Goal: Task Accomplishment & Management: Manage account settings

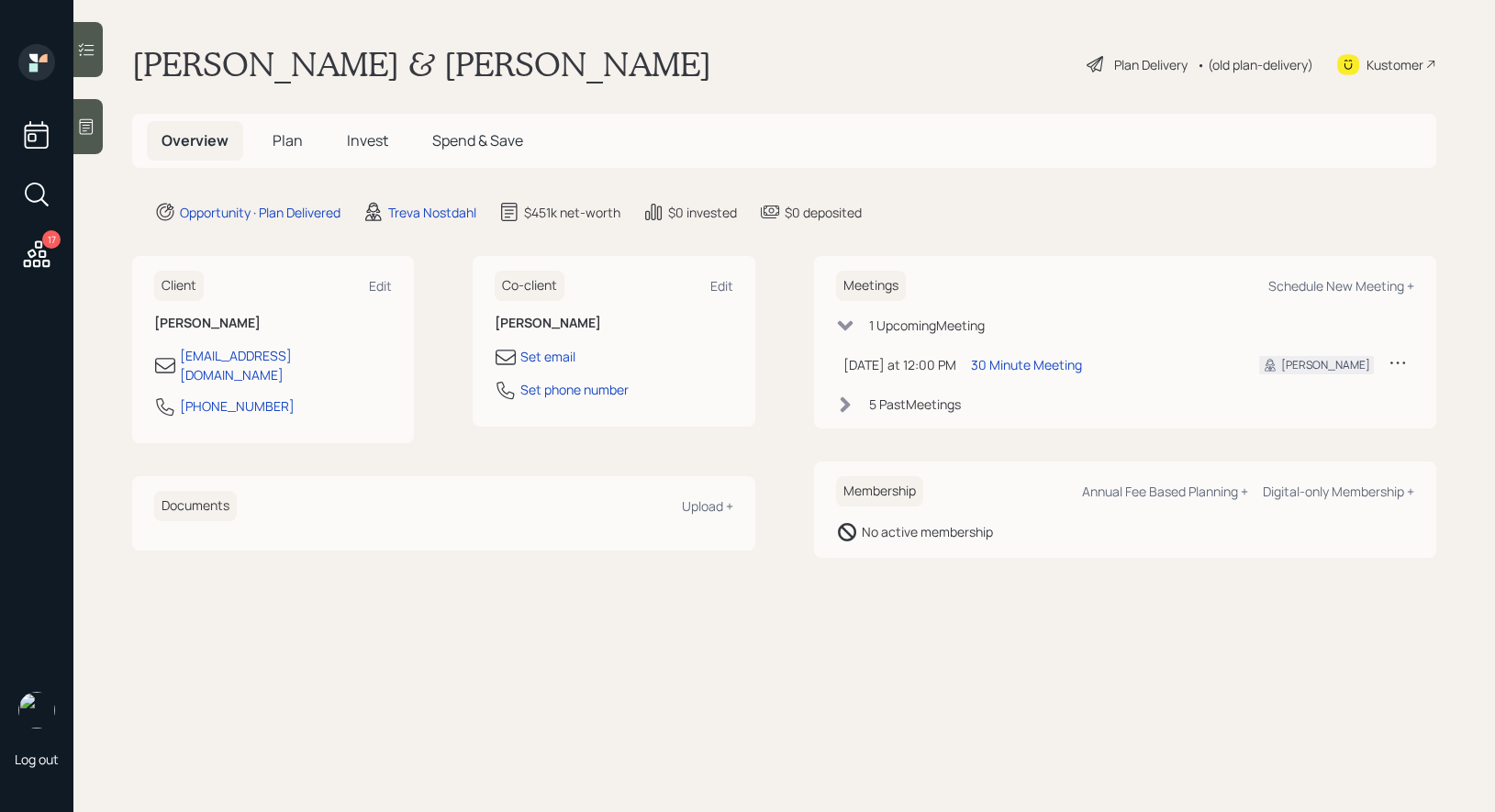
click at [1151, 67] on div "Plan Delivery" at bounding box center [1151, 65] width 74 height 20
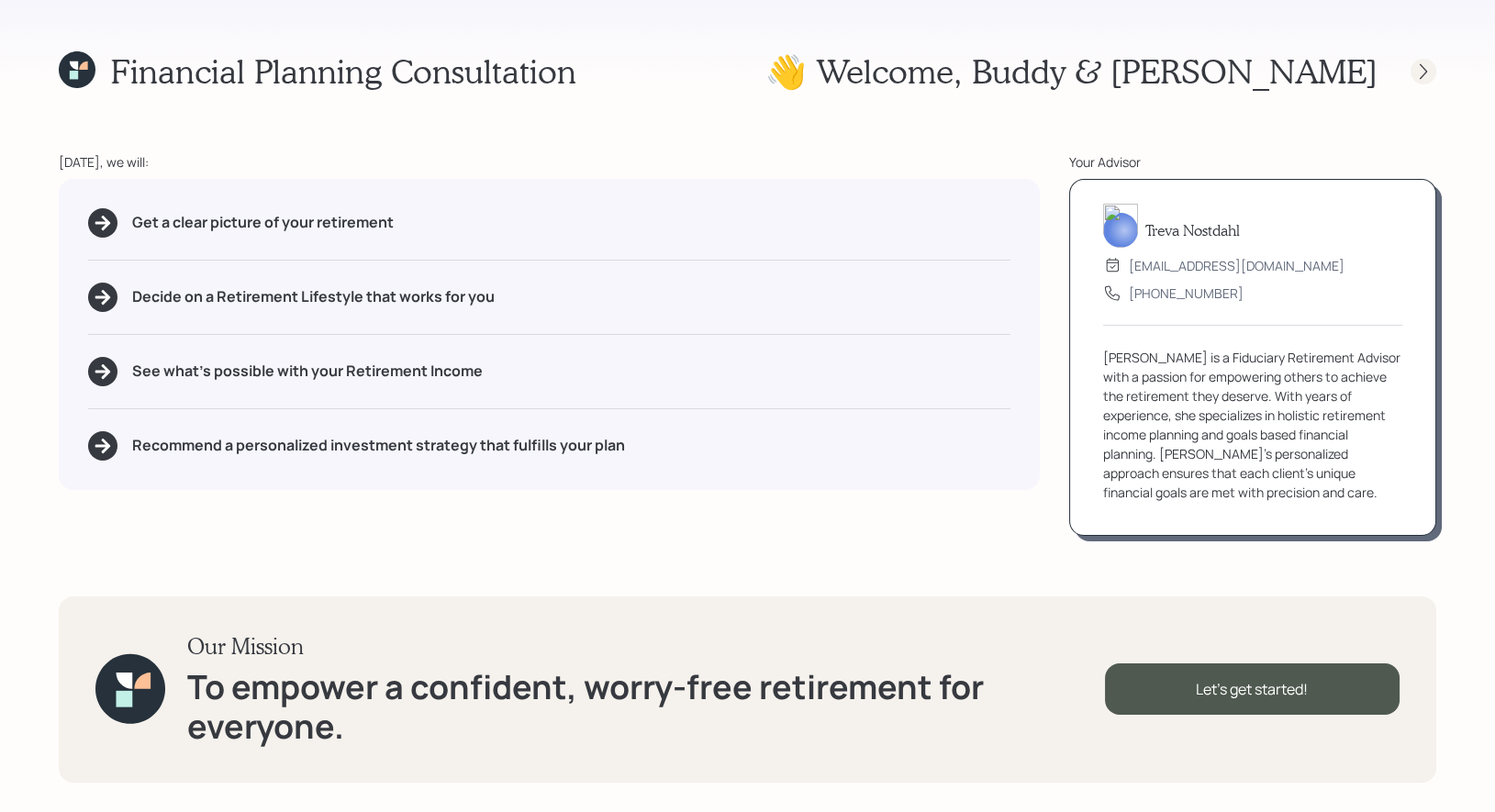
click at [1416, 75] on icon at bounding box center [1423, 71] width 19 height 19
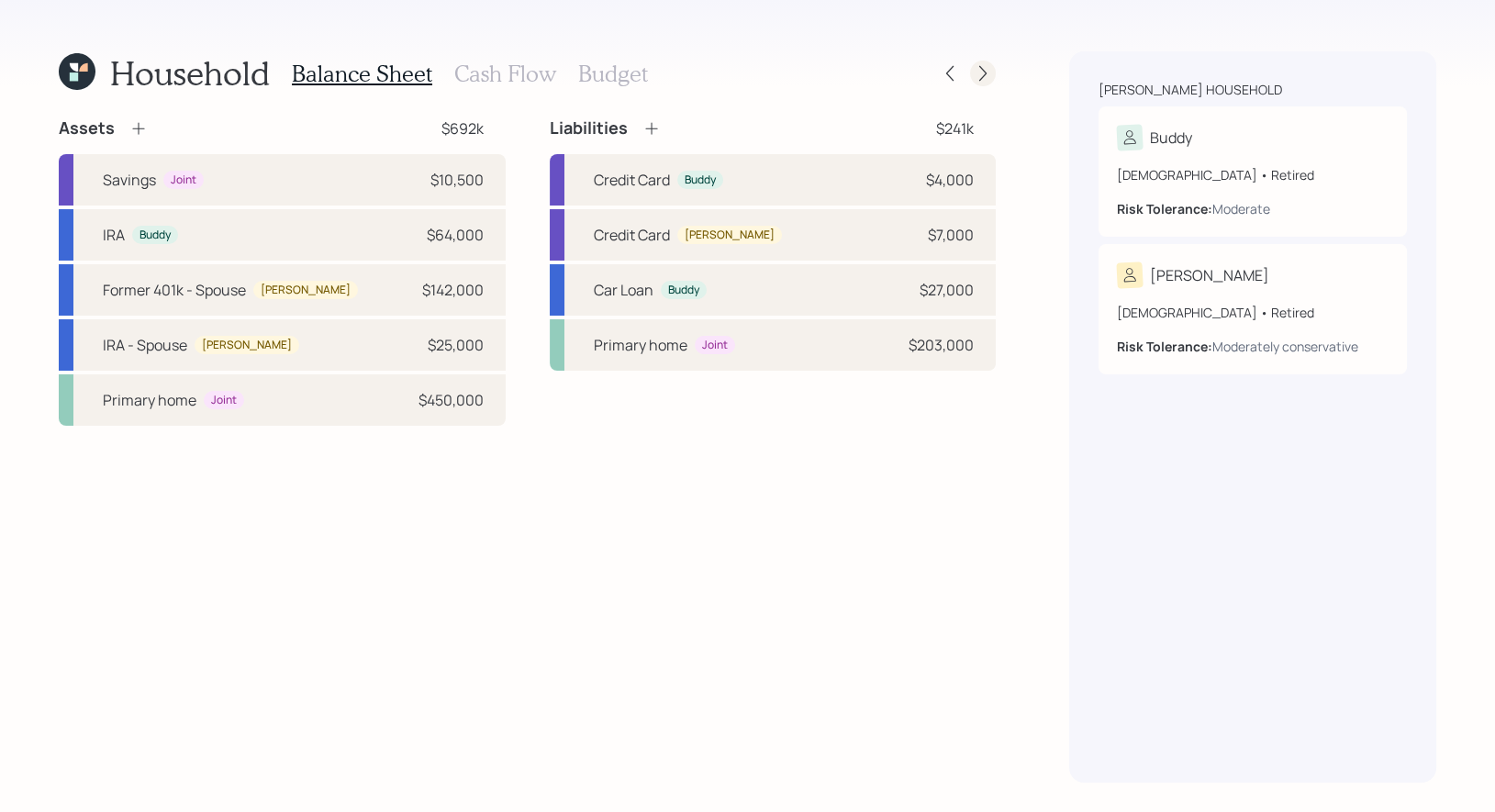
click at [985, 66] on icon at bounding box center [982, 73] width 19 height 19
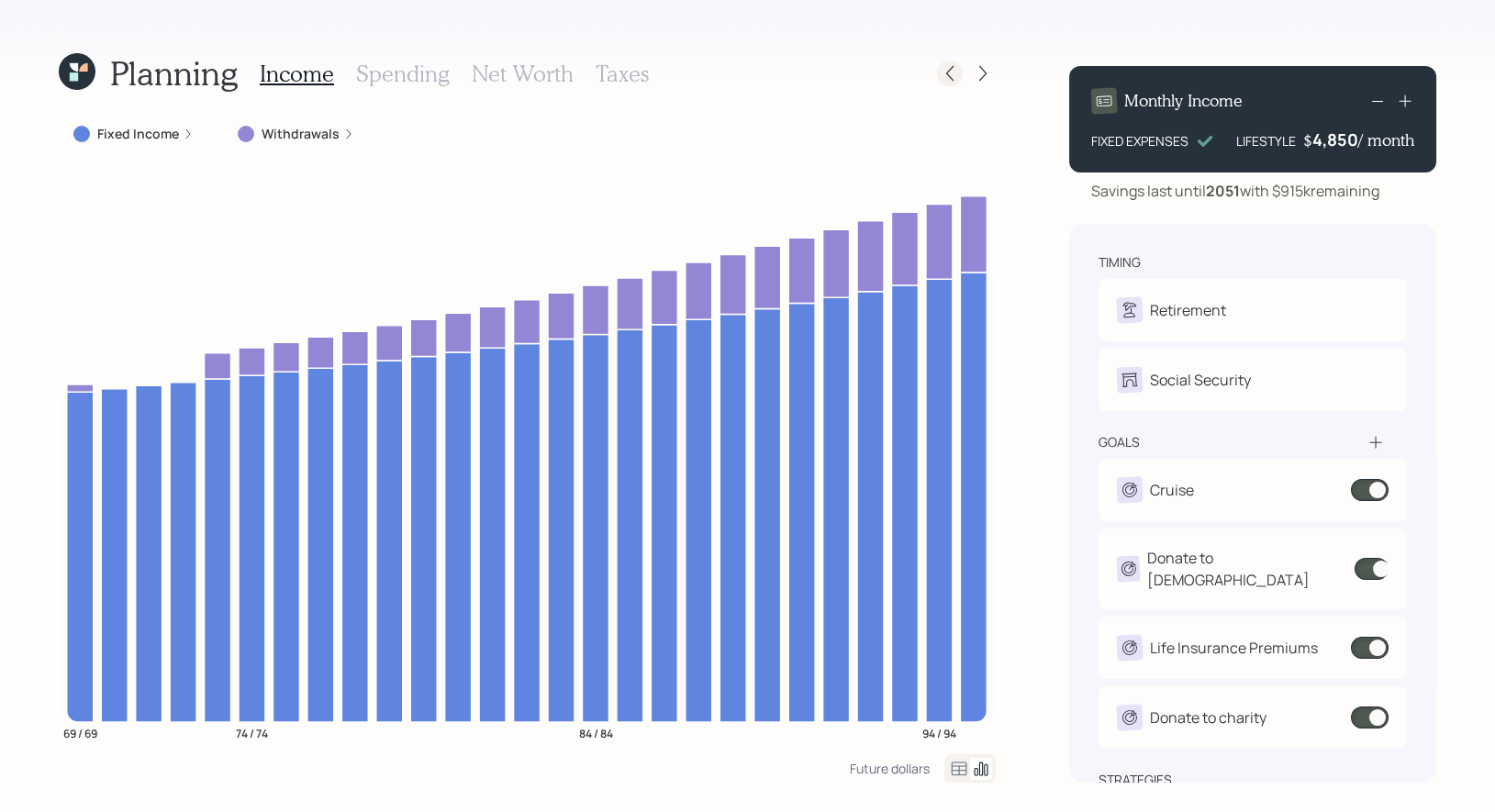
click at [948, 74] on icon at bounding box center [950, 73] width 19 height 19
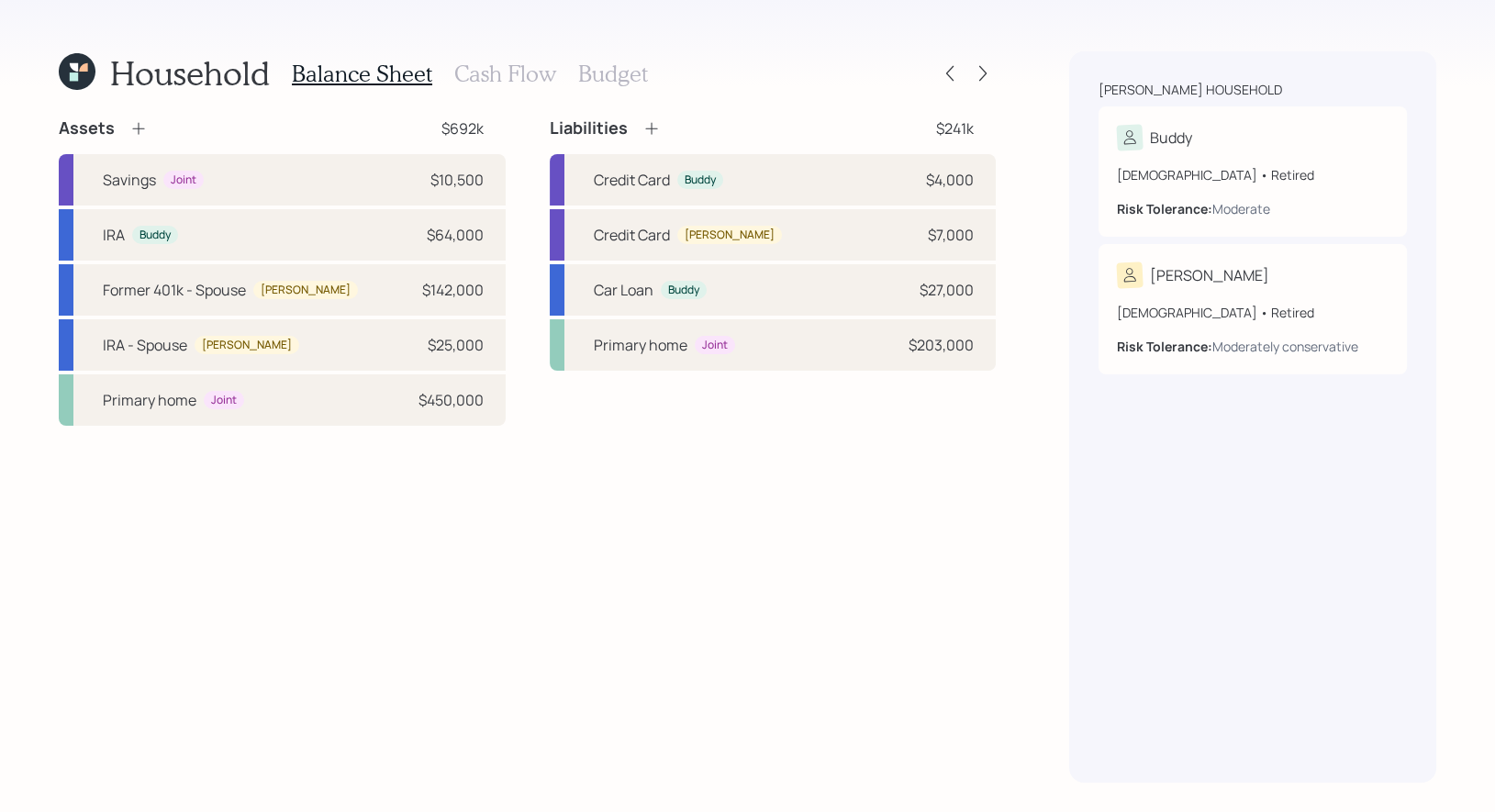
click at [487, 83] on h3 "Cash Flow" at bounding box center [504, 74] width 101 height 27
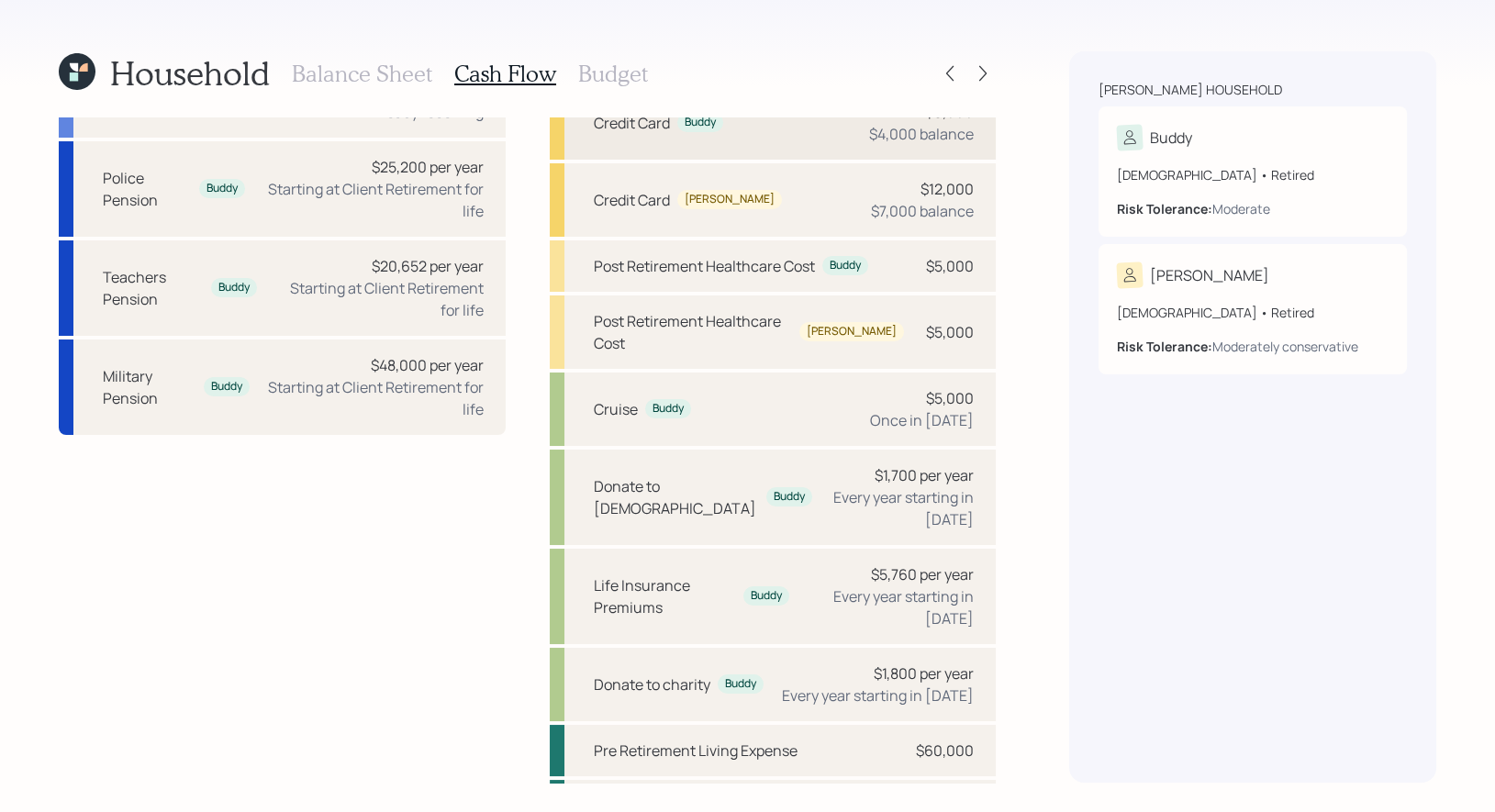
scroll to position [278, 0]
click at [609, 64] on h3 "Budget" at bounding box center [612, 74] width 70 height 27
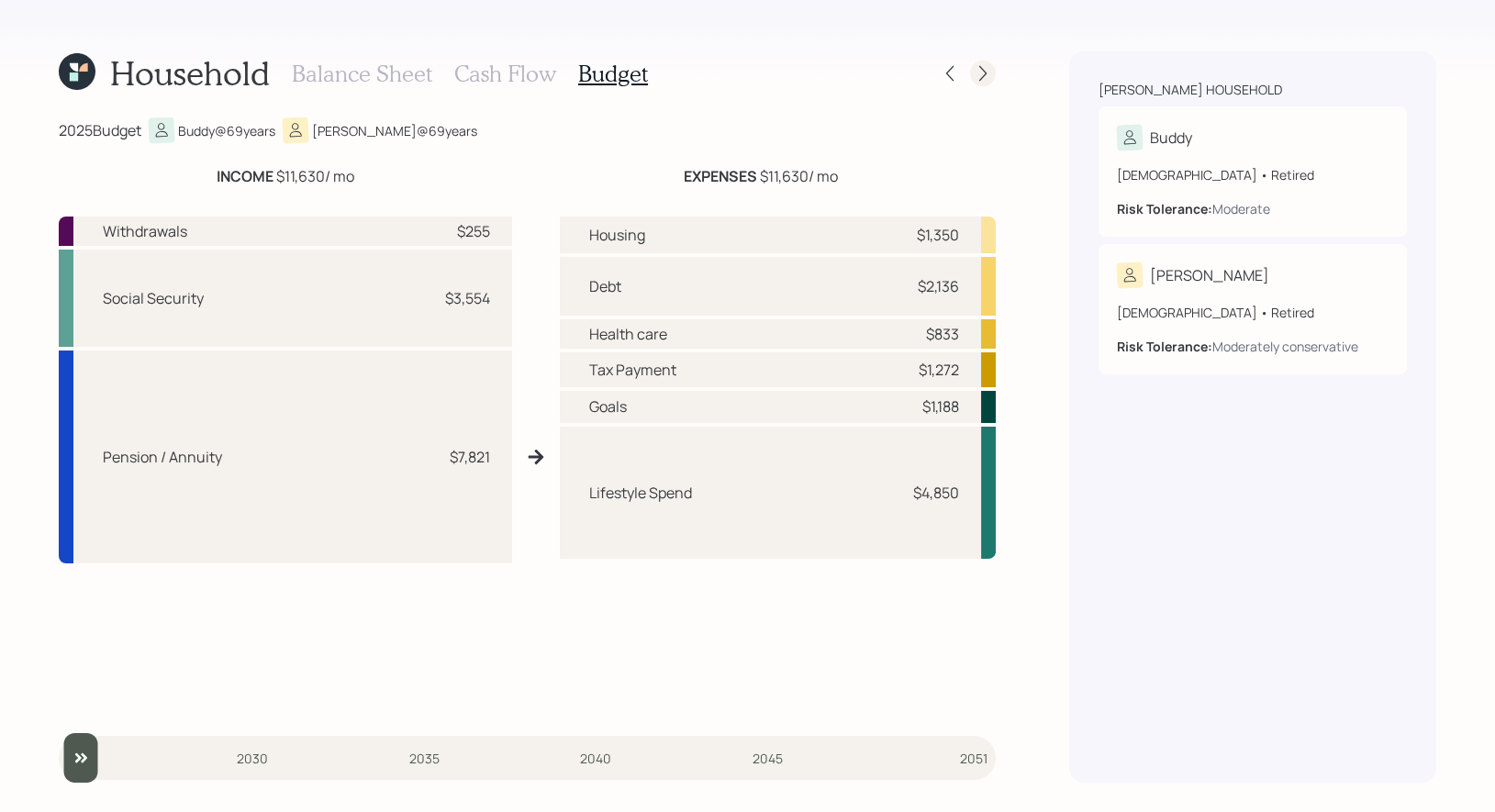
click at [983, 69] on icon at bounding box center [982, 73] width 19 height 19
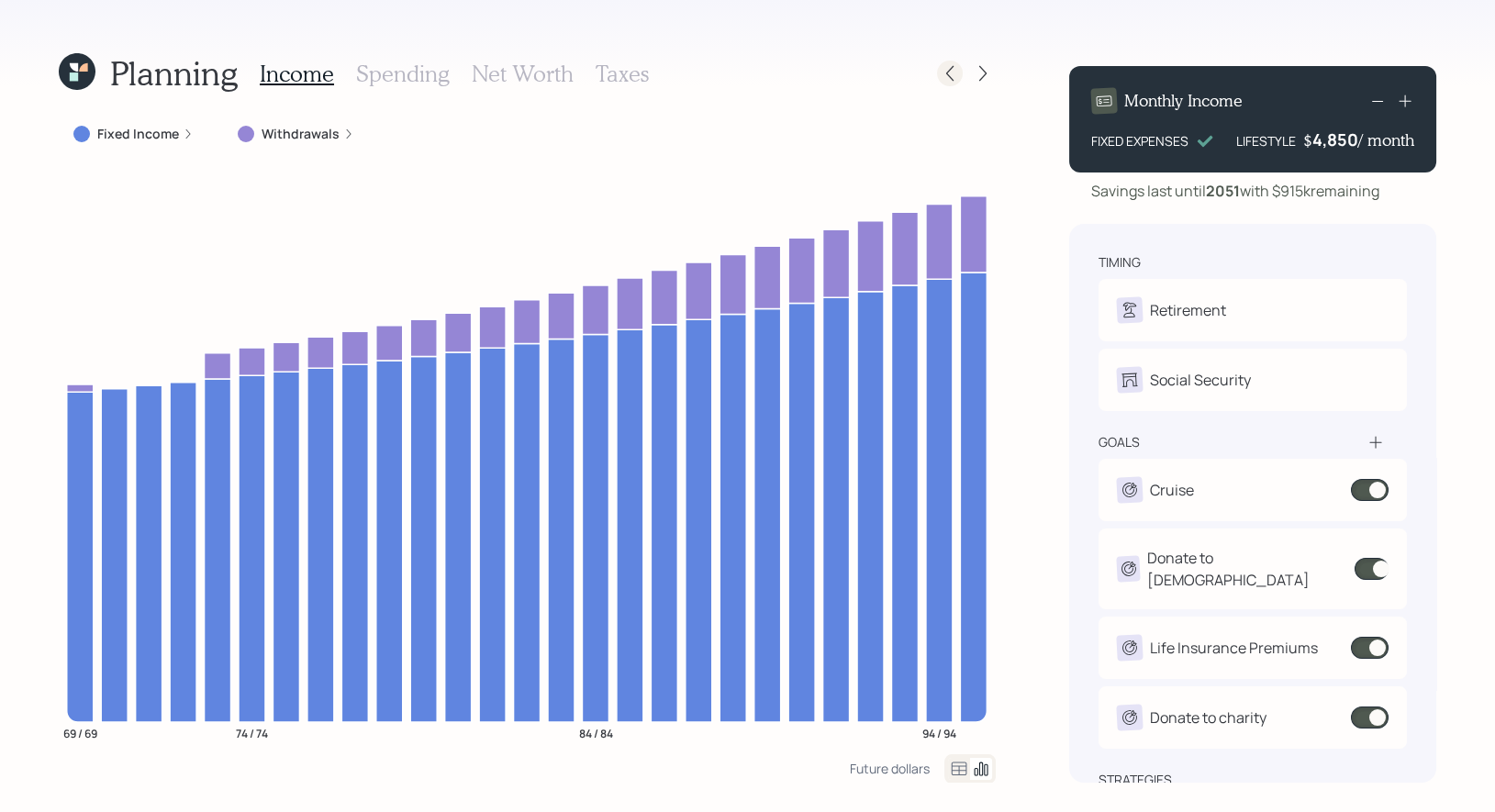
click at [943, 74] on icon at bounding box center [950, 73] width 19 height 19
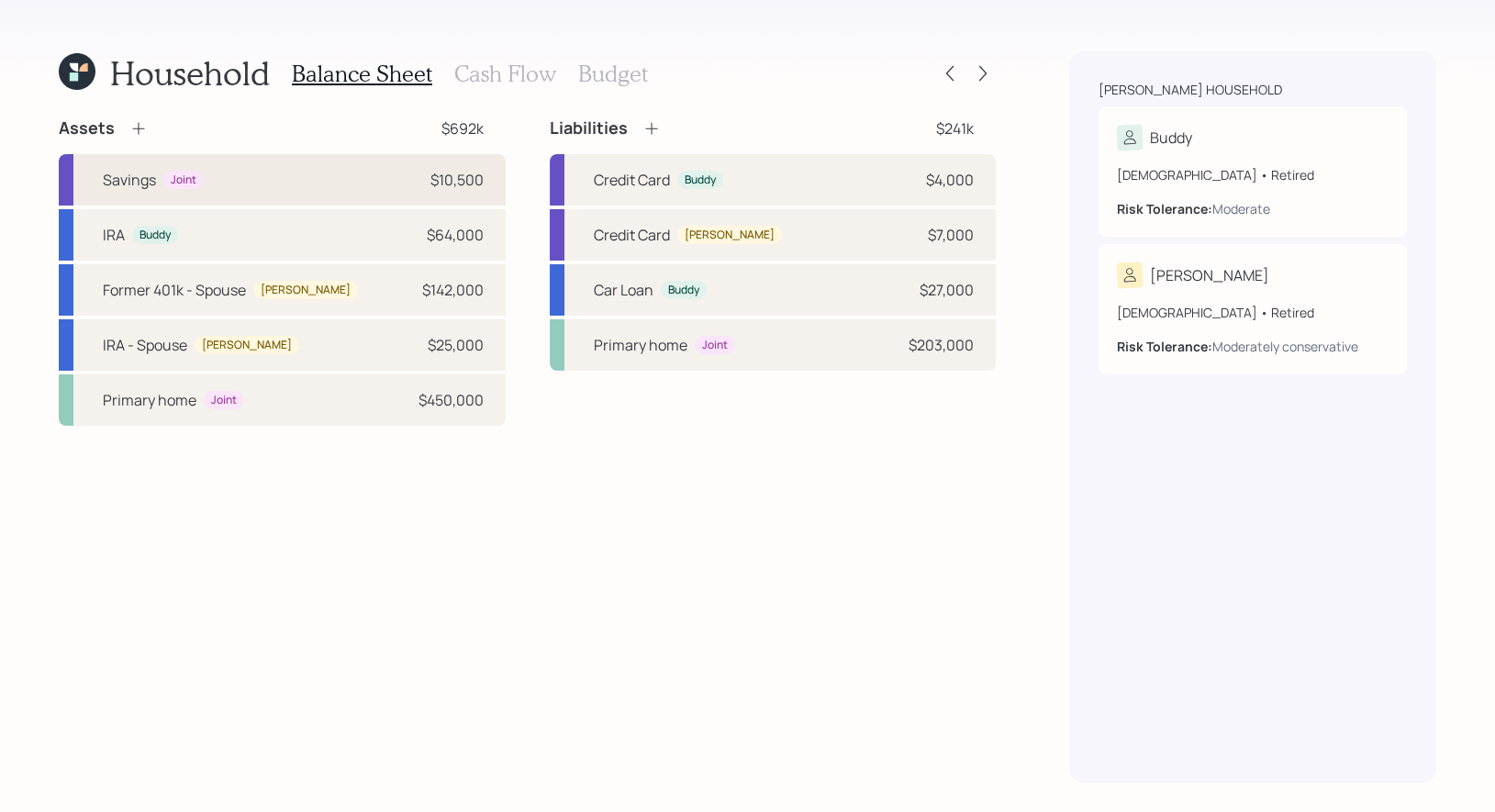
click at [313, 156] on div "Savings Joint $10,500" at bounding box center [282, 180] width 447 height 51
select select "emergency_fund"
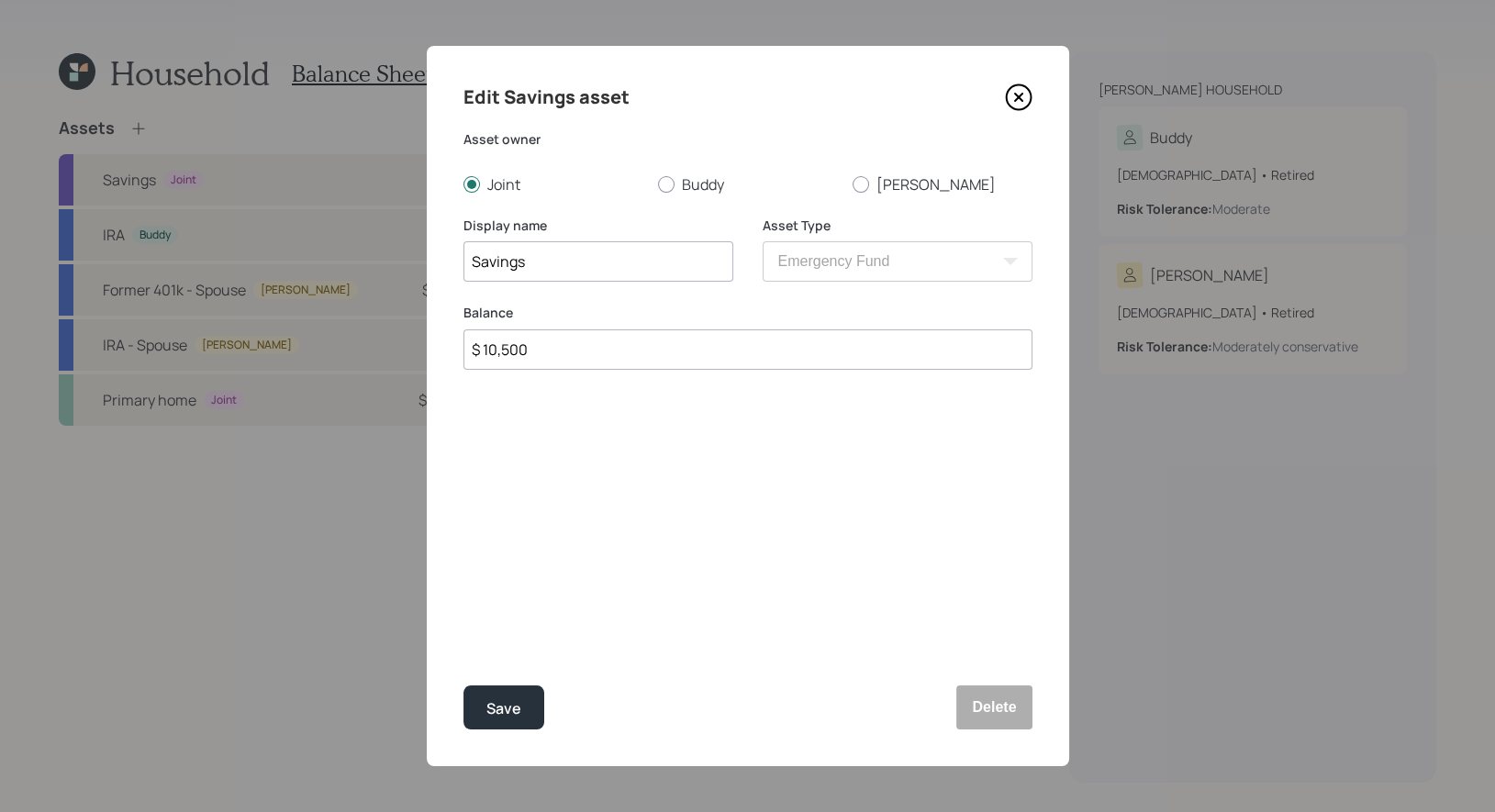
click at [1011, 90] on icon at bounding box center [1019, 97] width 28 height 28
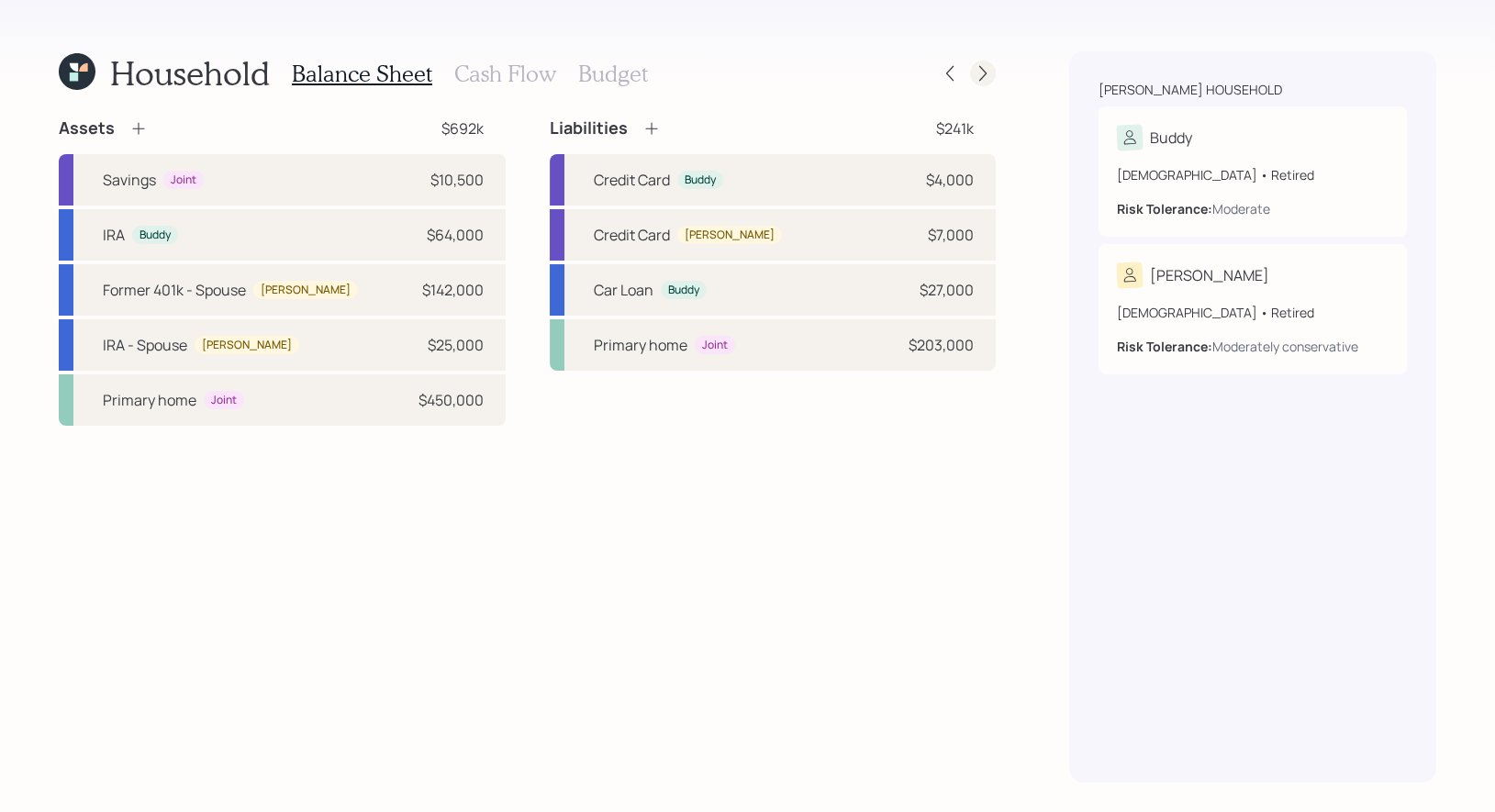
click at [982, 68] on icon at bounding box center [982, 73] width 19 height 19
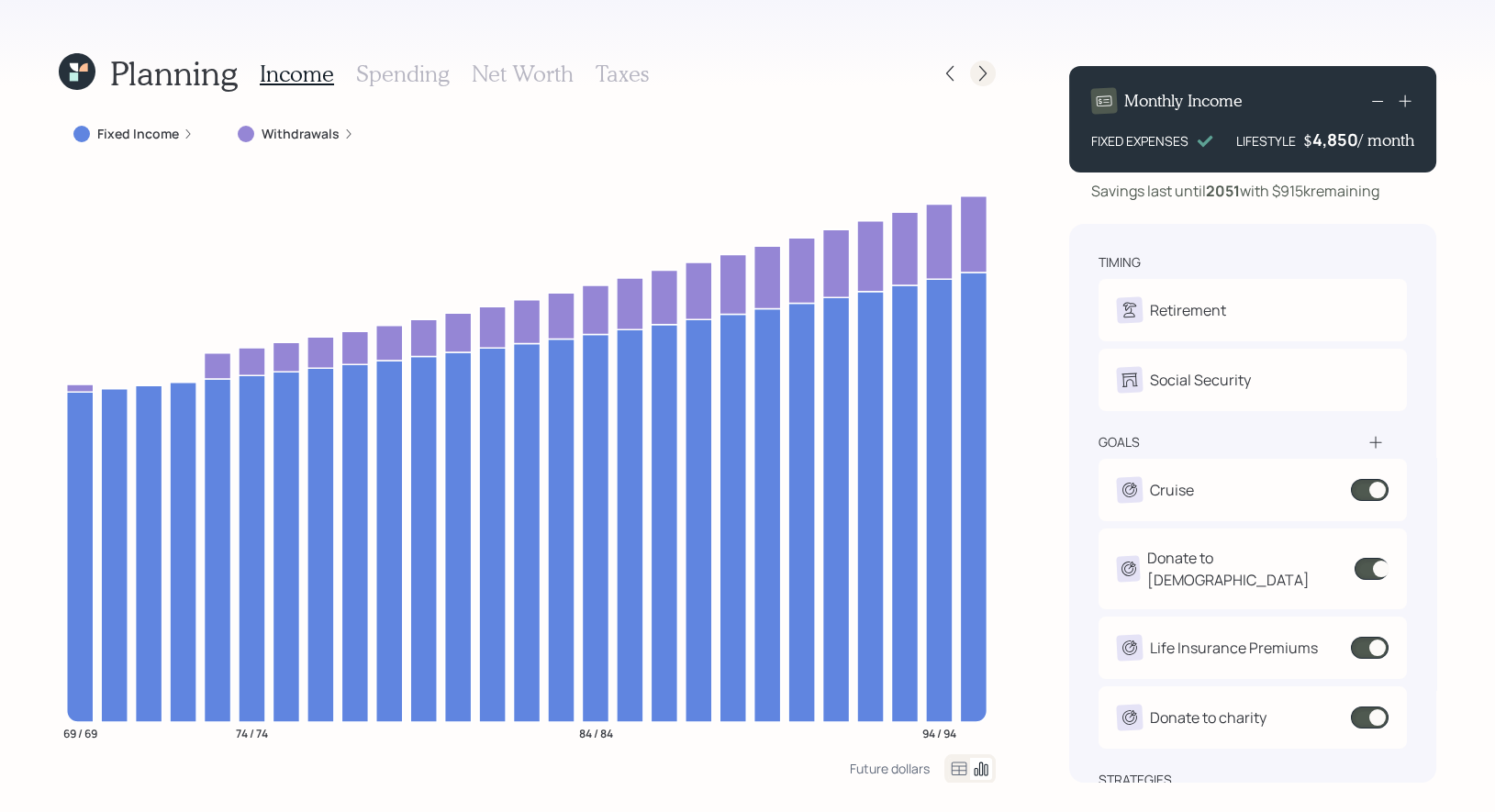
click at [981, 75] on icon at bounding box center [982, 73] width 19 height 19
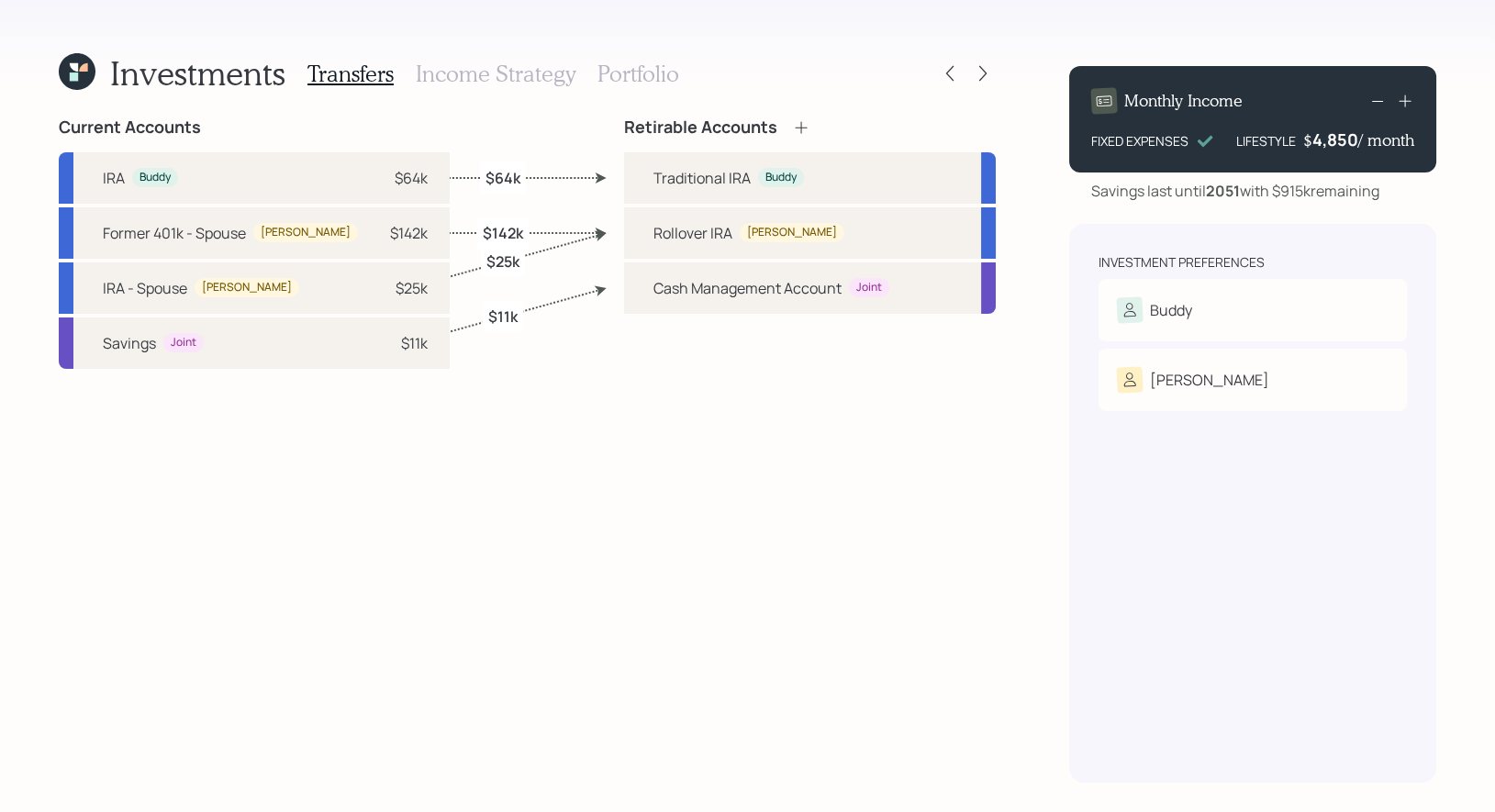
click at [643, 71] on h3 "Portfolio" at bounding box center [638, 74] width 82 height 27
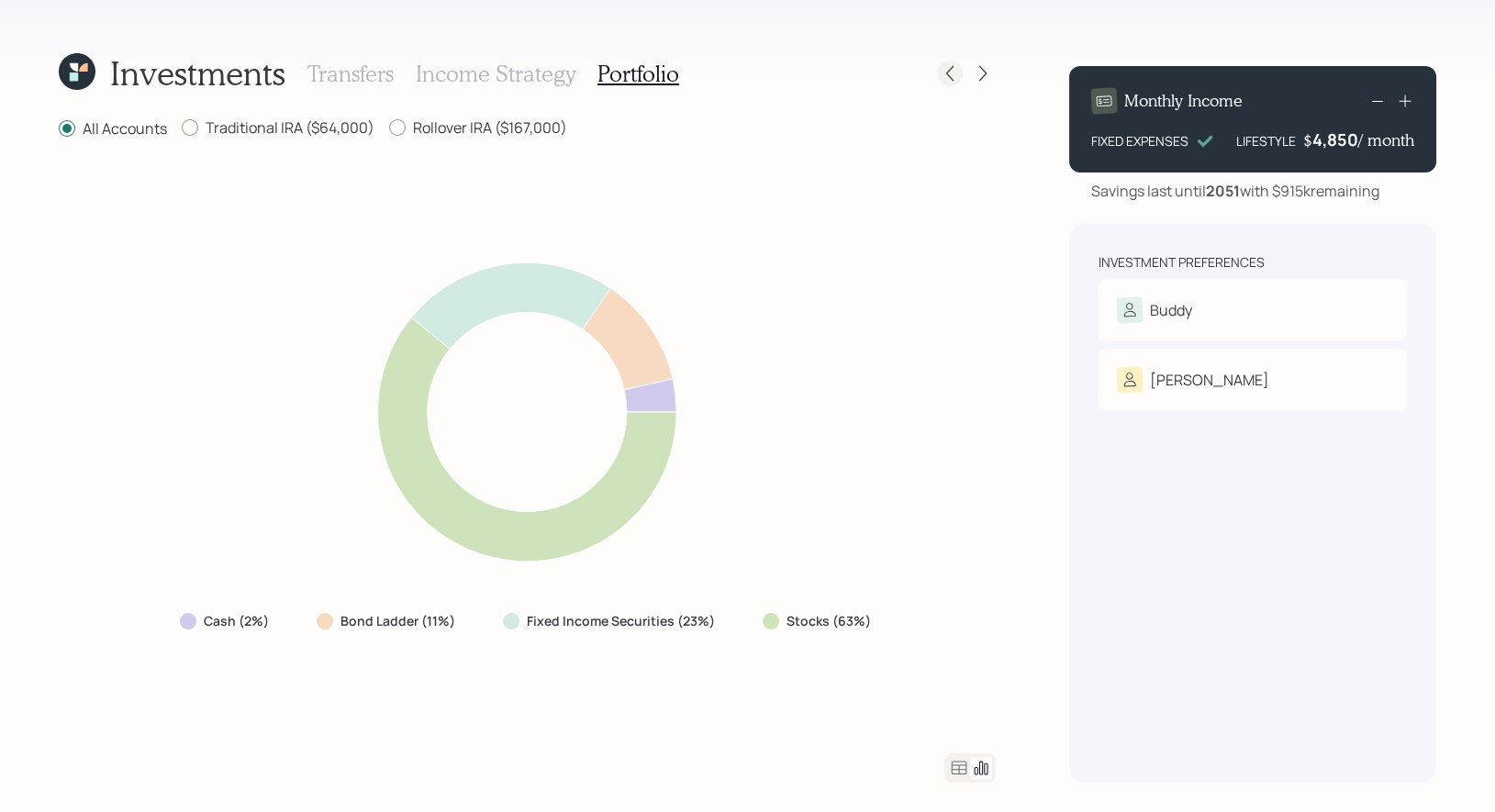
click at [956, 80] on icon at bounding box center [950, 73] width 19 height 19
